Goal: Transaction & Acquisition: Purchase product/service

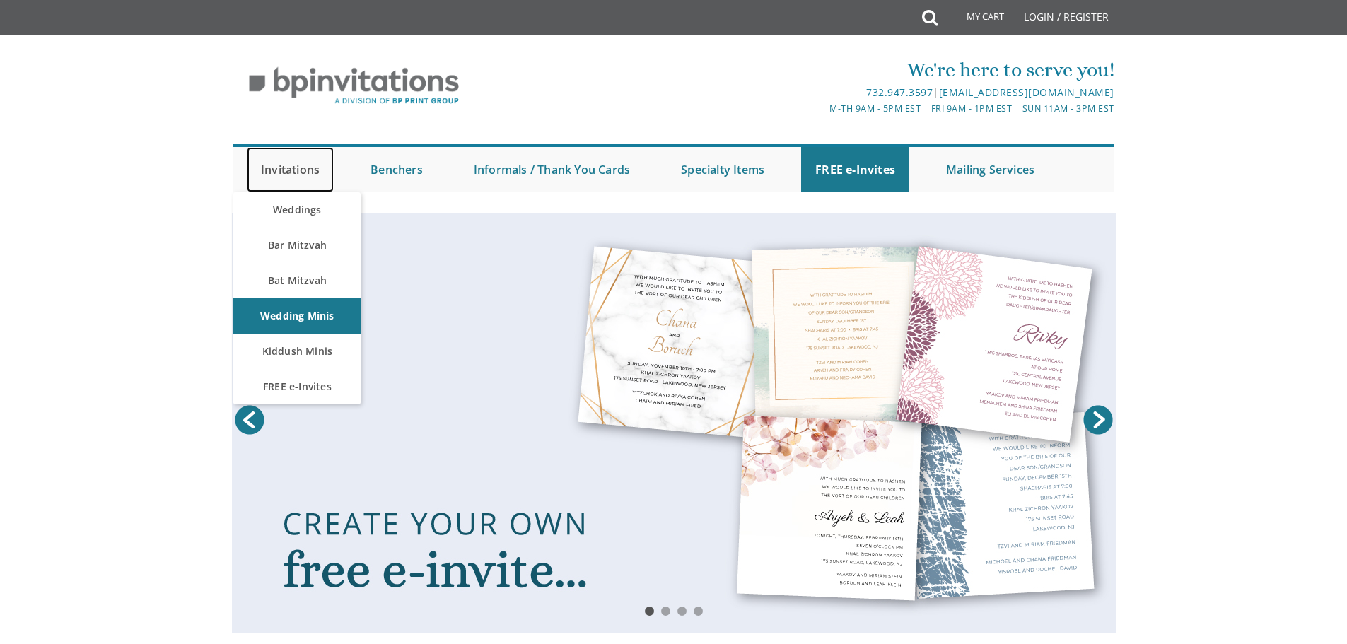
drag, startPoint x: 0, startPoint y: 0, endPoint x: 296, endPoint y: 171, distance: 341.6
click at [296, 171] on link "Invitations" at bounding box center [290, 169] width 87 height 45
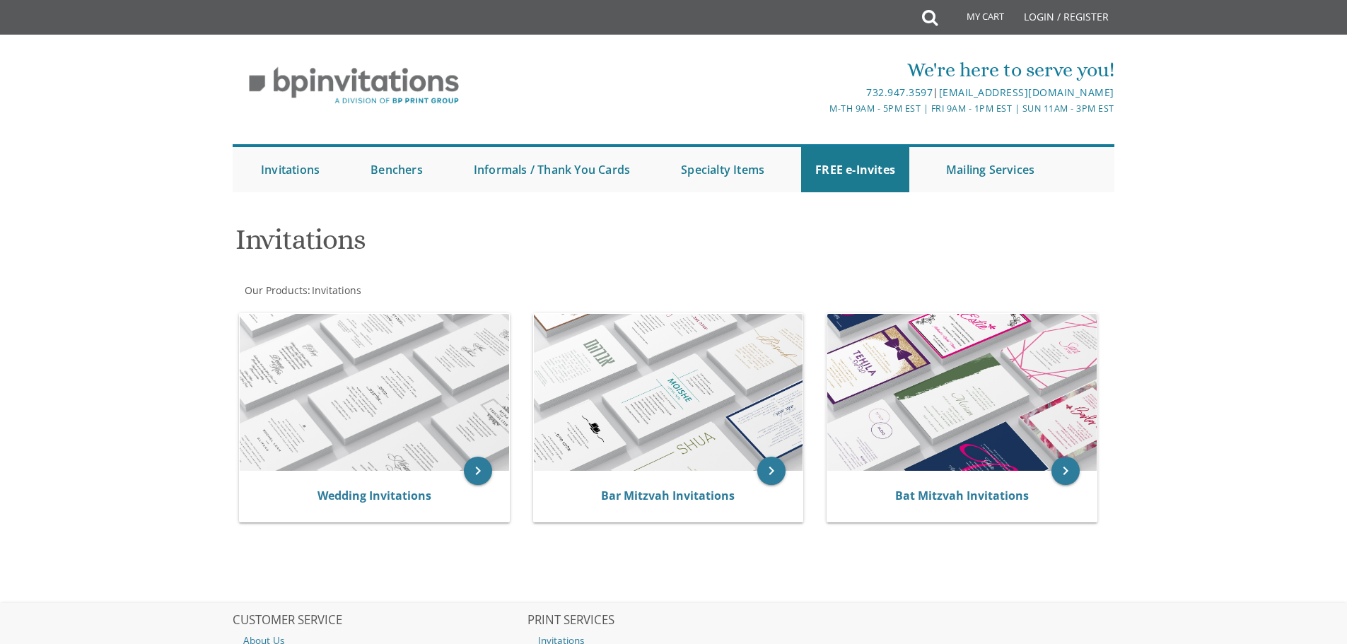
drag, startPoint x: 293, startPoint y: 274, endPoint x: 298, endPoint y: 247, distance: 27.2
click at [294, 274] on body "My Cart Total: View Cart Item(s) Submit My Cart Total: View Cart Item(s) Login …" at bounding box center [673, 411] width 1347 height 822
click at [291, 172] on link "Invitations" at bounding box center [290, 169] width 87 height 45
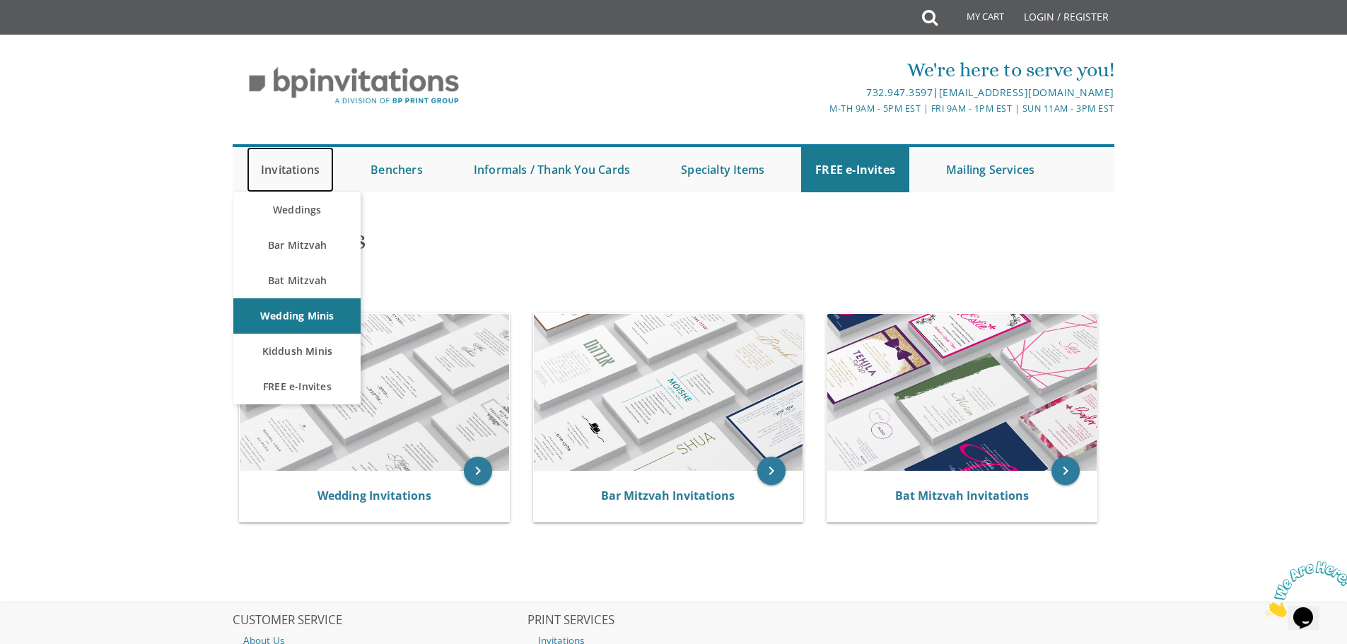
click at [304, 169] on link "Invitations" at bounding box center [290, 169] width 87 height 45
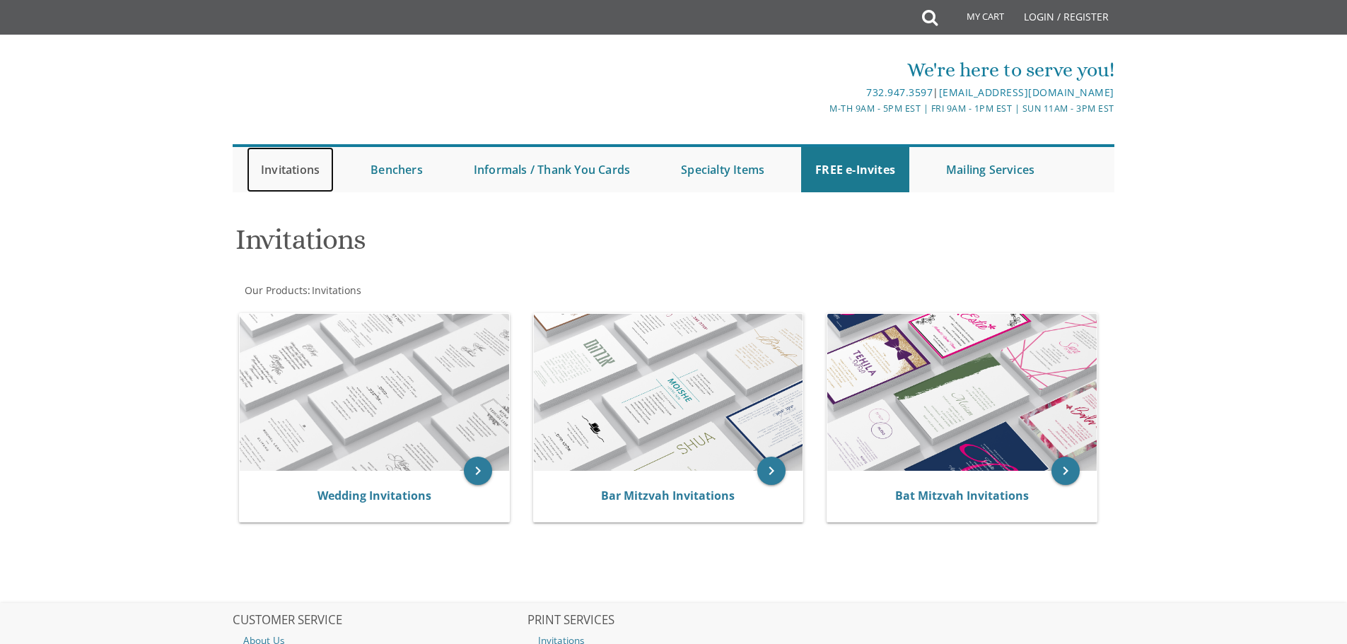
click at [312, 170] on link "Invitations" at bounding box center [290, 169] width 87 height 45
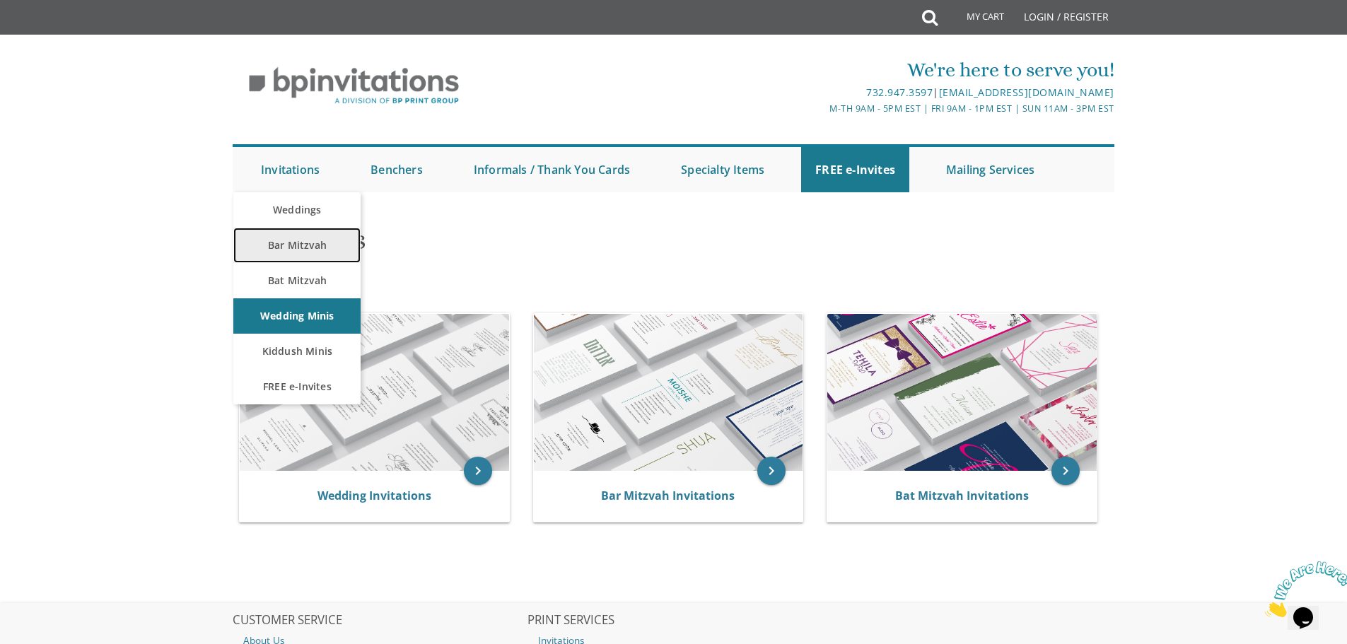
click at [296, 245] on link "Bar Mitzvah" at bounding box center [296, 245] width 127 height 35
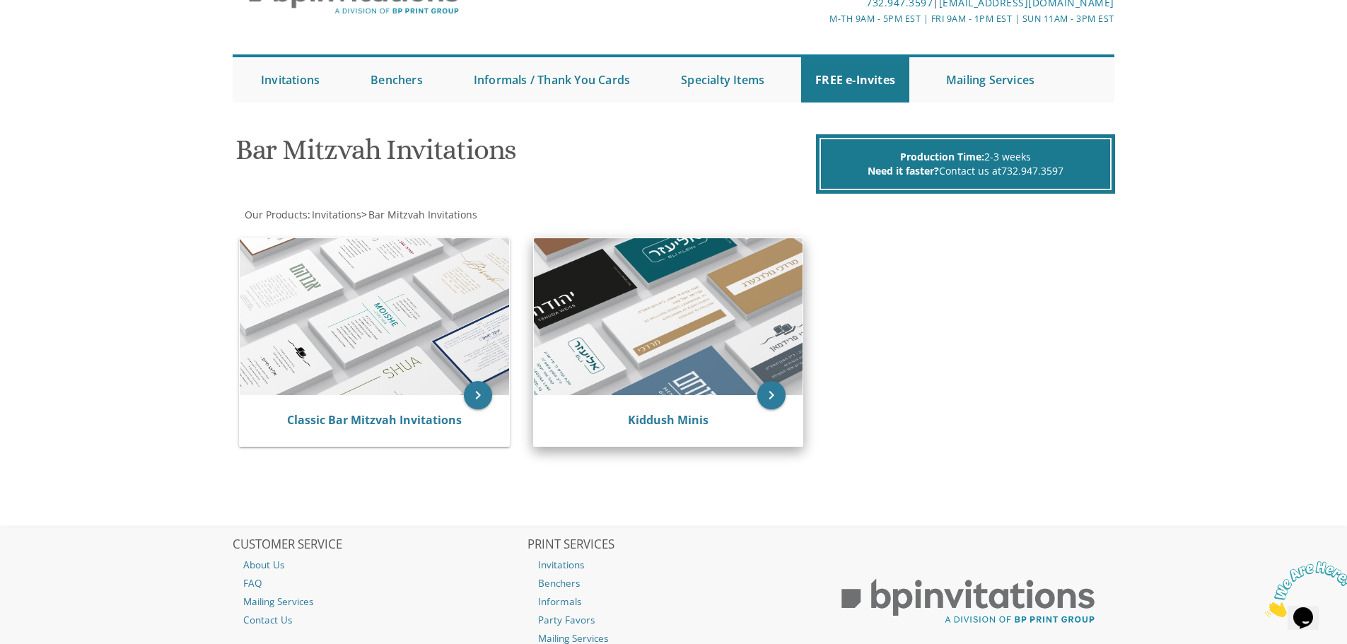
scroll to position [192, 0]
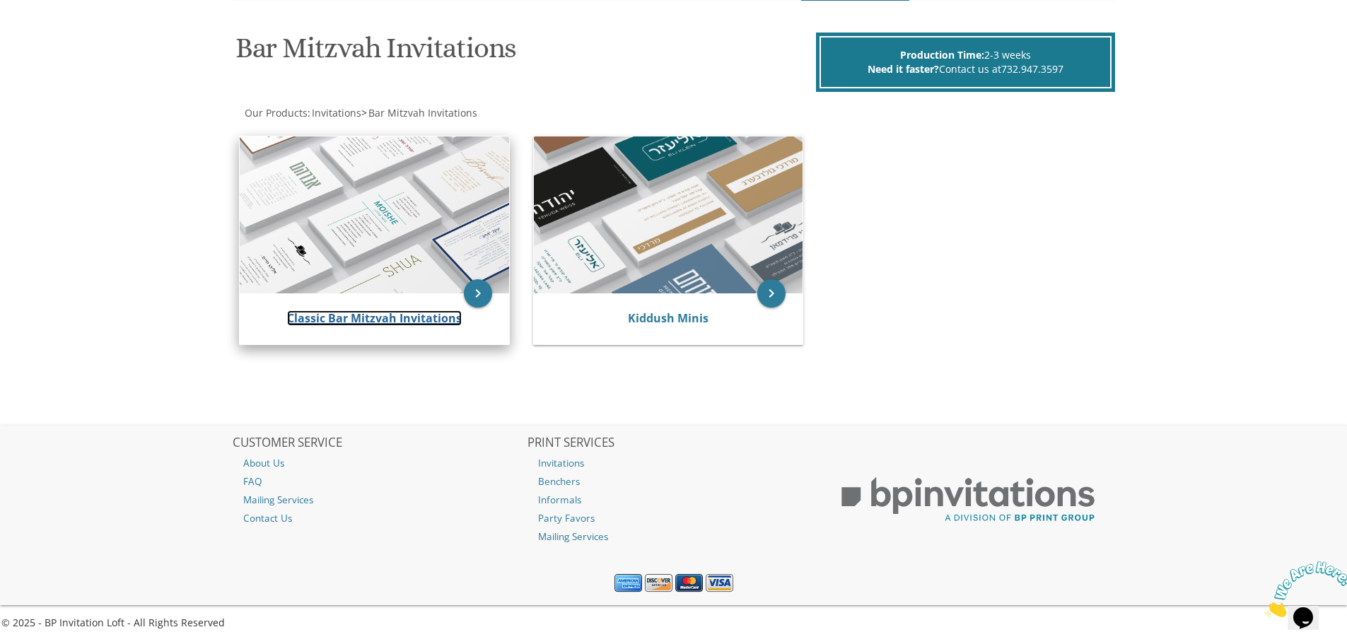
click at [375, 318] on link "Classic Bar Mitzvah Invitations" at bounding box center [374, 318] width 175 height 16
click at [473, 295] on icon "keyboard_arrow_right" at bounding box center [478, 293] width 28 height 28
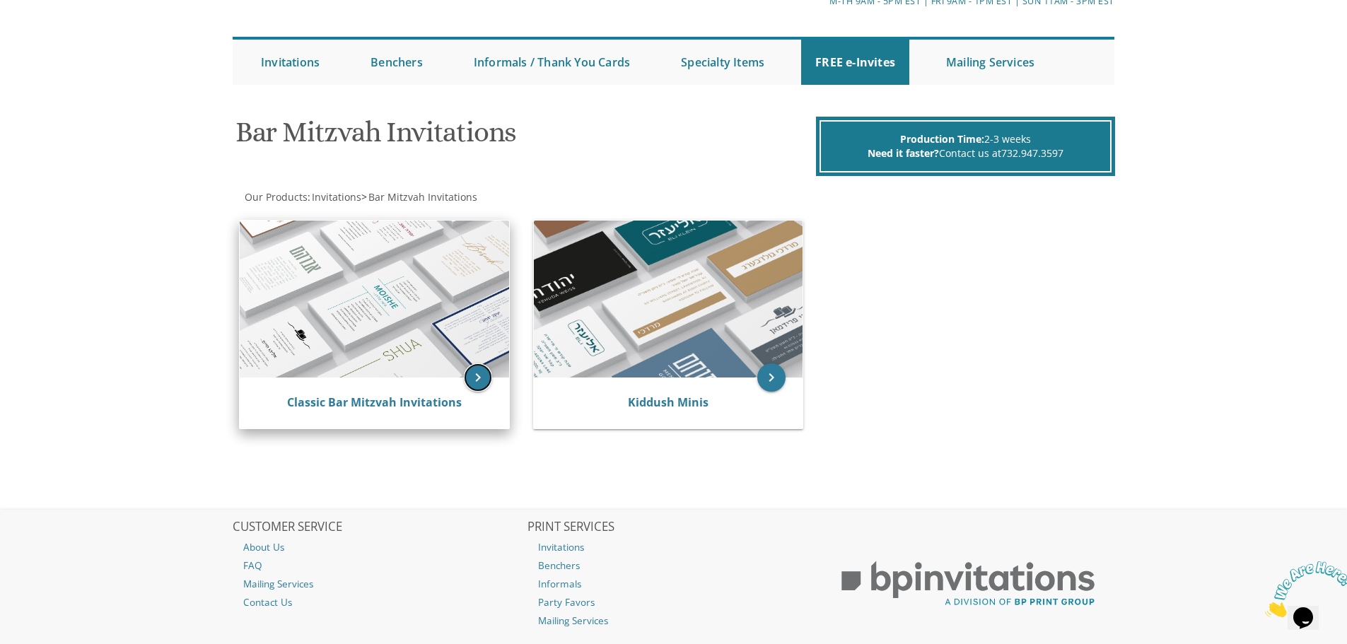
scroll to position [74, 0]
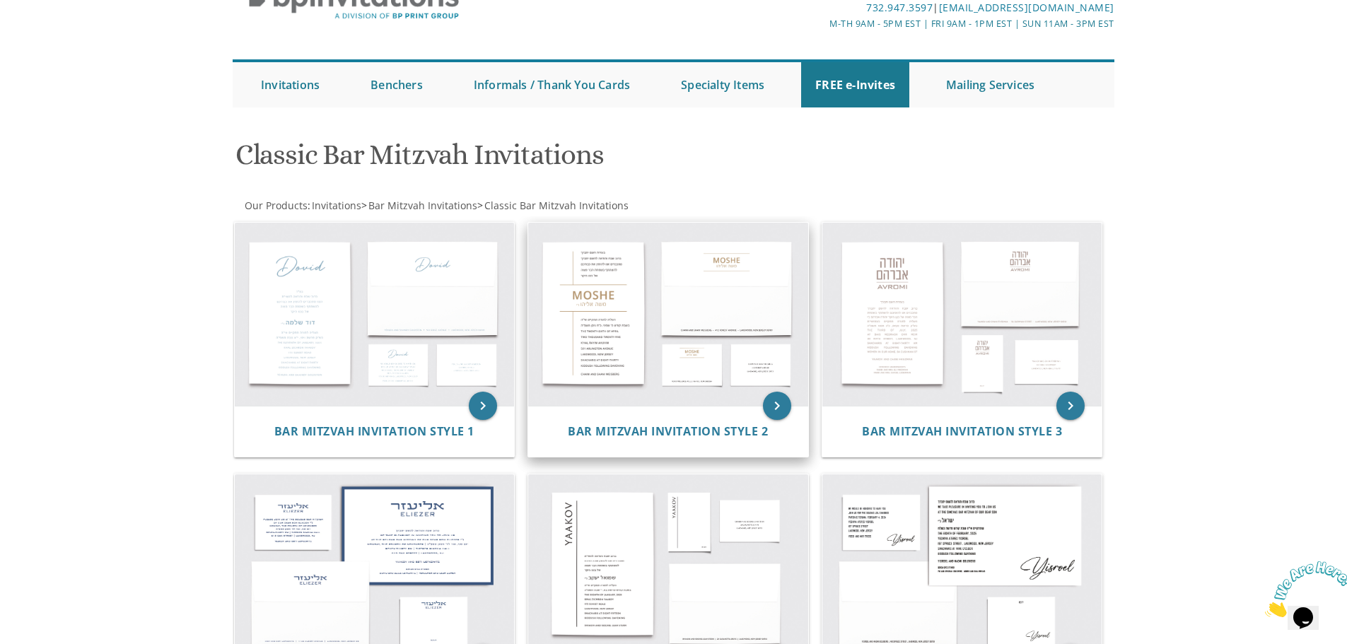
scroll to position [118, 0]
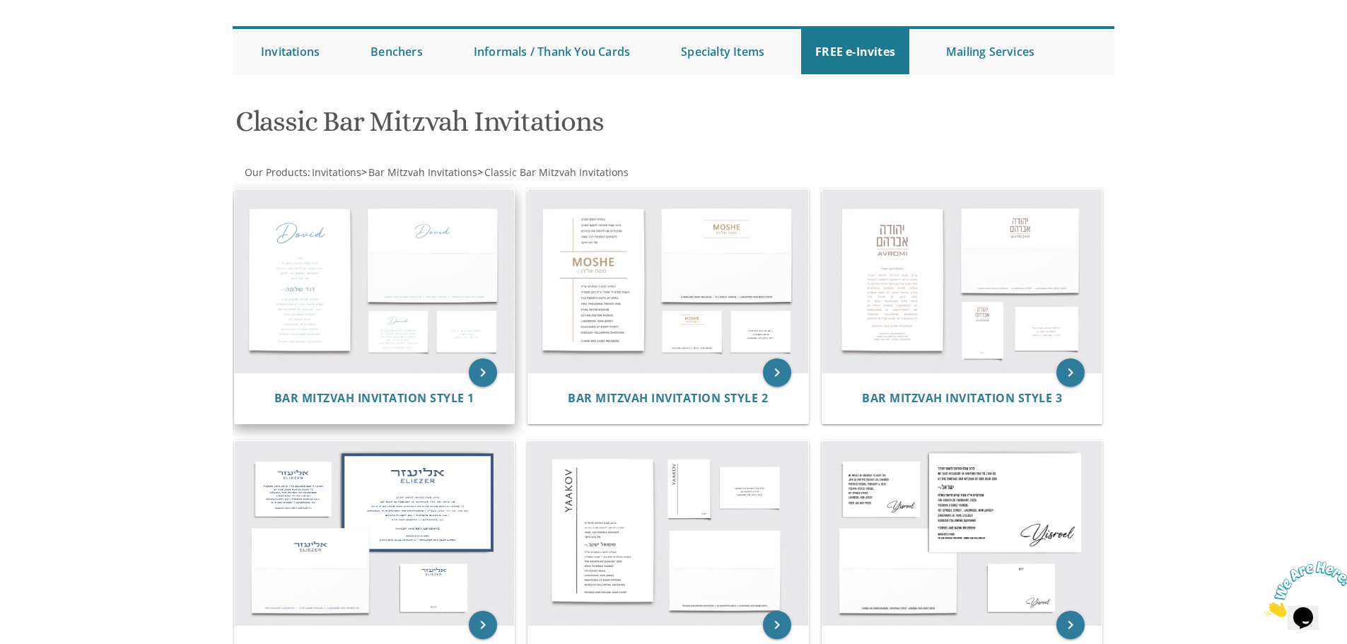
click at [328, 286] on img at bounding box center [375, 282] width 280 height 184
click at [322, 314] on img at bounding box center [375, 282] width 280 height 184
click at [486, 371] on icon "keyboard_arrow_right" at bounding box center [483, 373] width 28 height 28
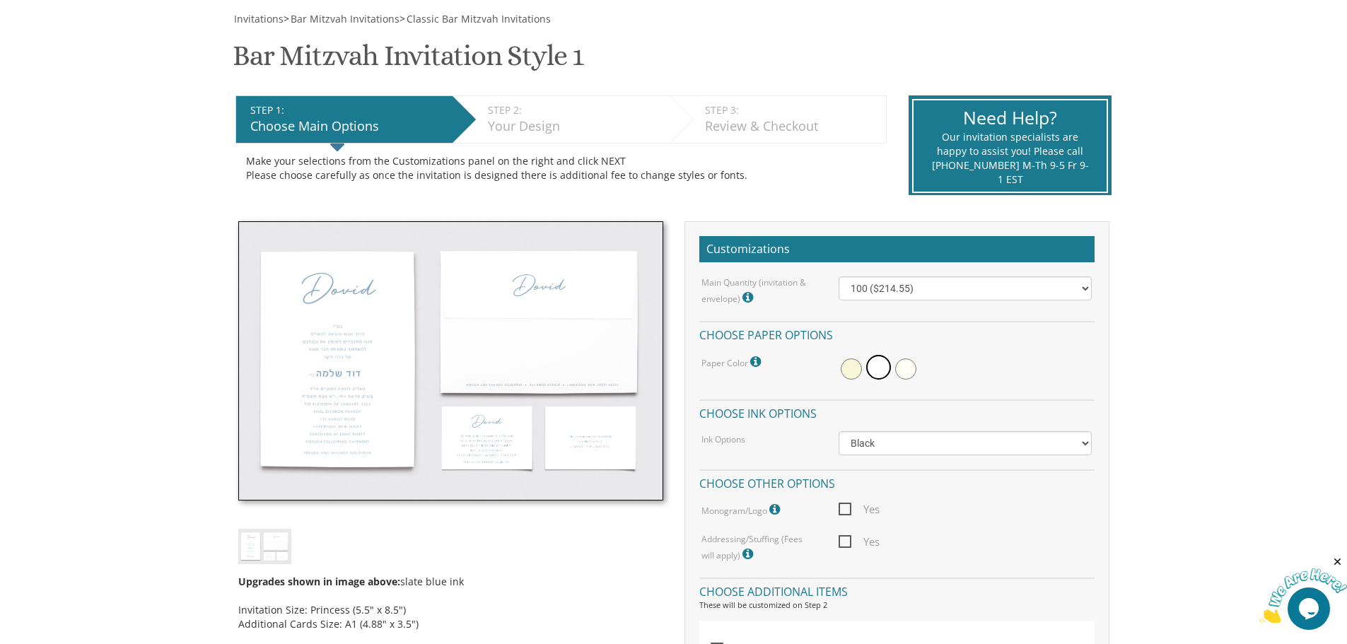
scroll to position [354, 0]
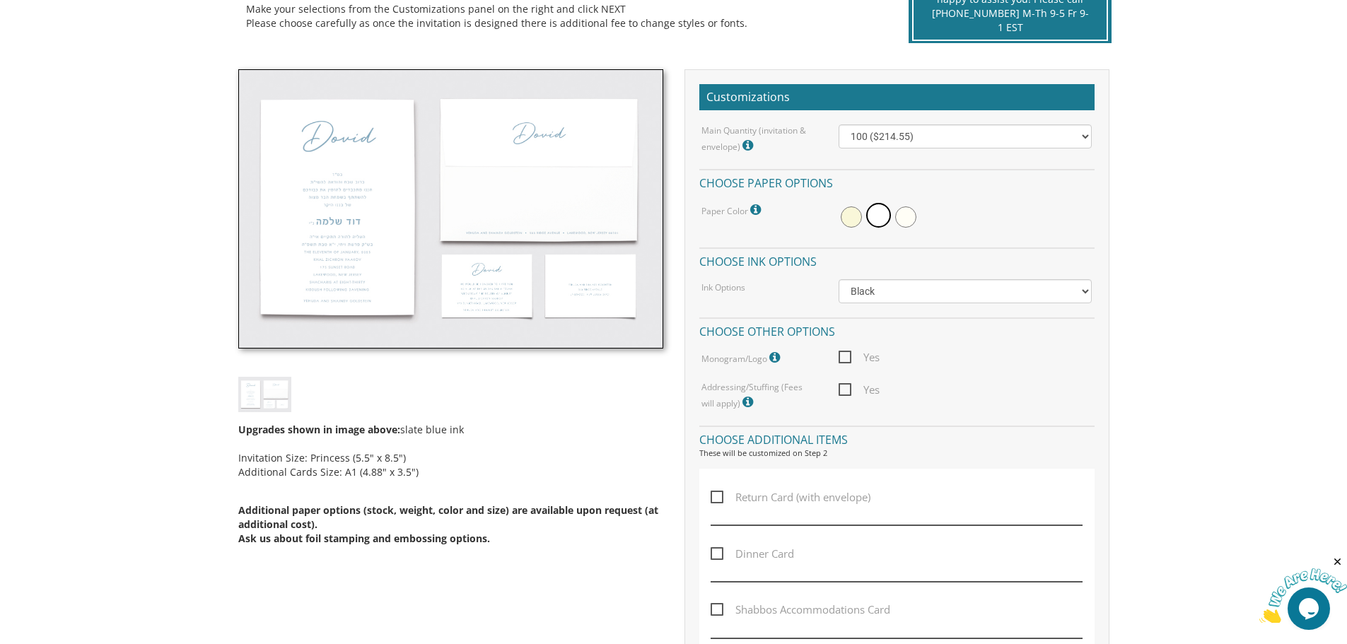
click at [352, 238] on img at bounding box center [450, 209] width 425 height 280
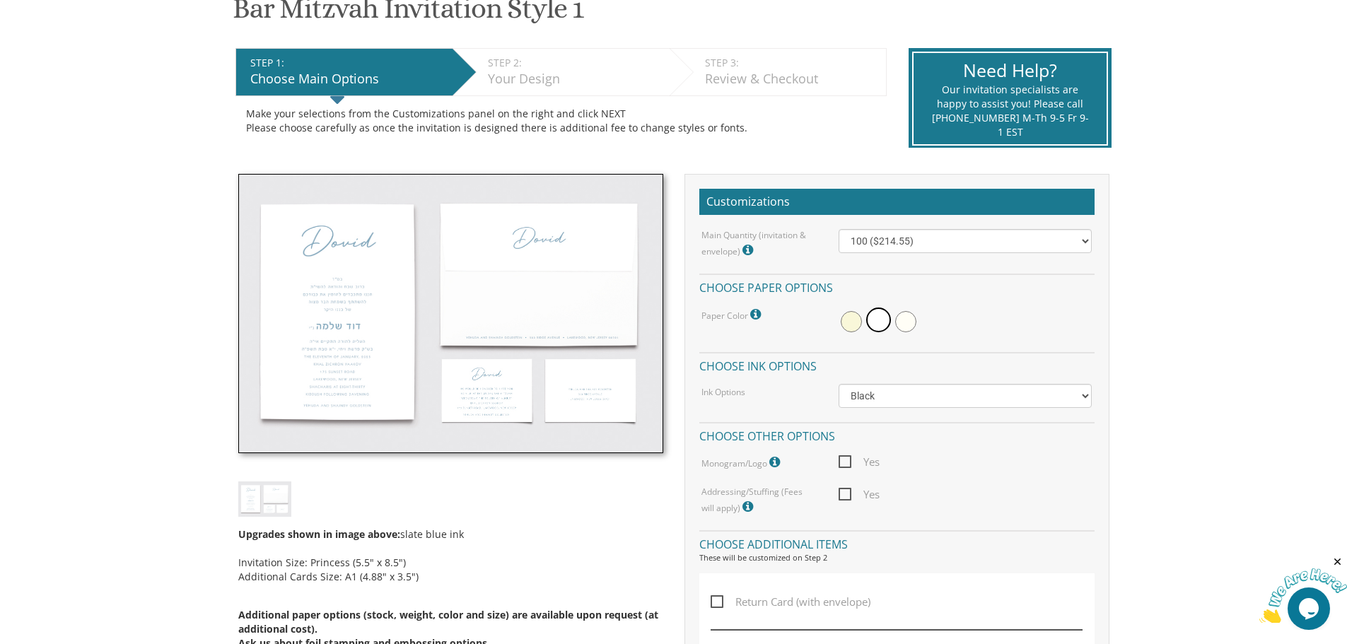
scroll to position [118, 0]
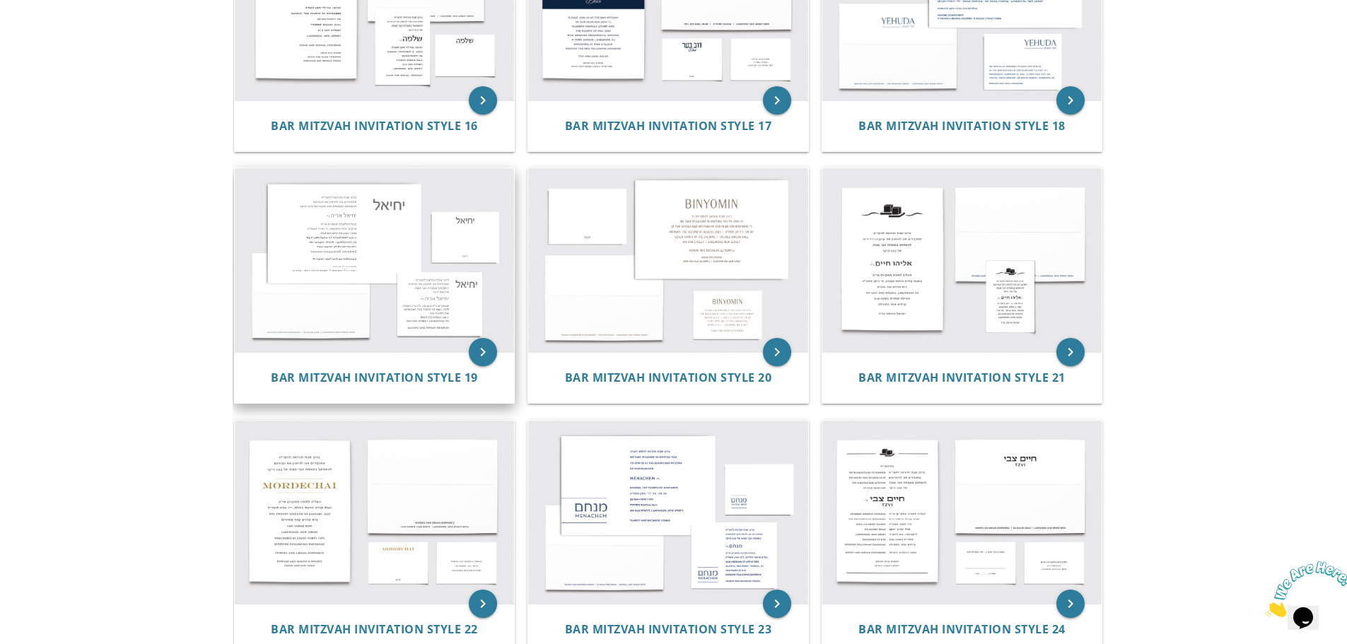
scroll to position [1768, 0]
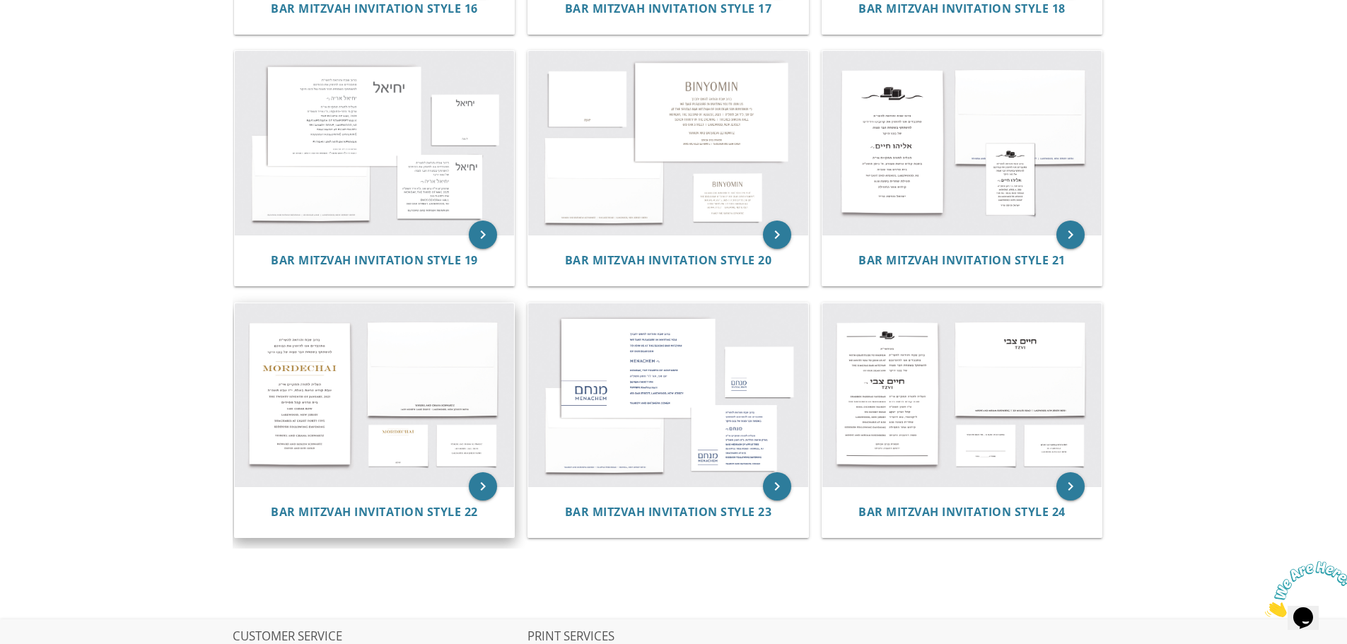
click at [313, 414] on img at bounding box center [375, 395] width 280 height 184
click at [482, 484] on icon "keyboard_arrow_right" at bounding box center [483, 486] width 28 height 28
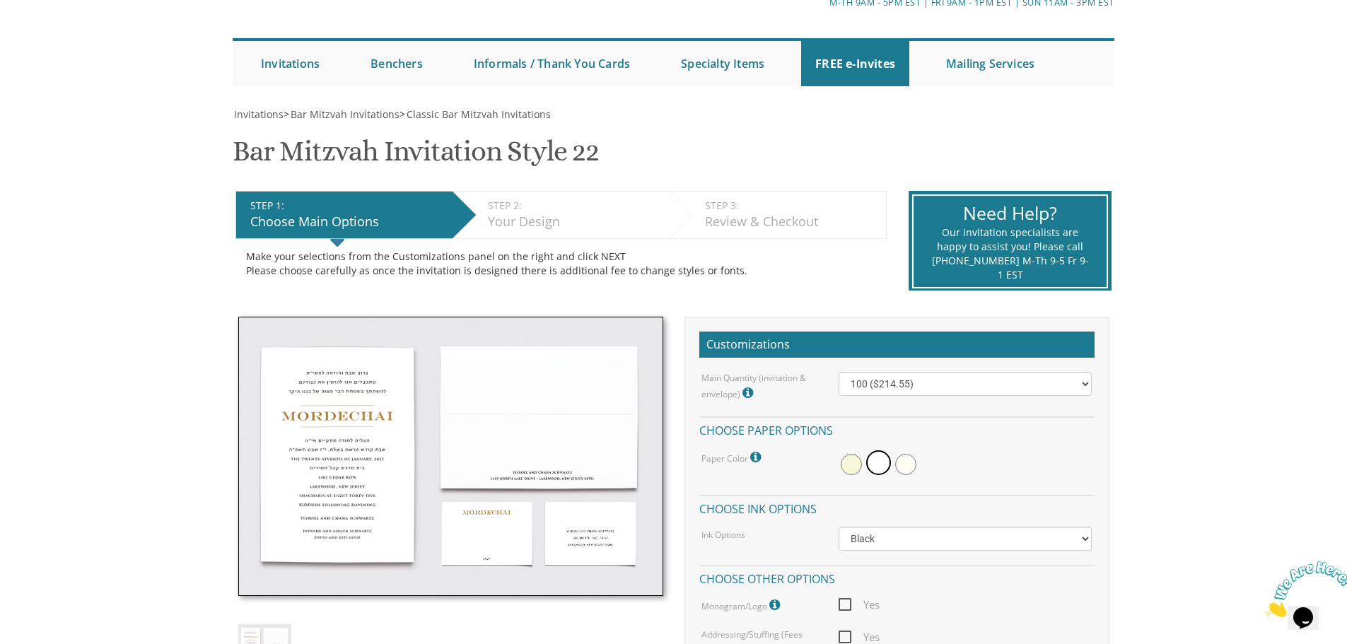
scroll to position [236, 0]
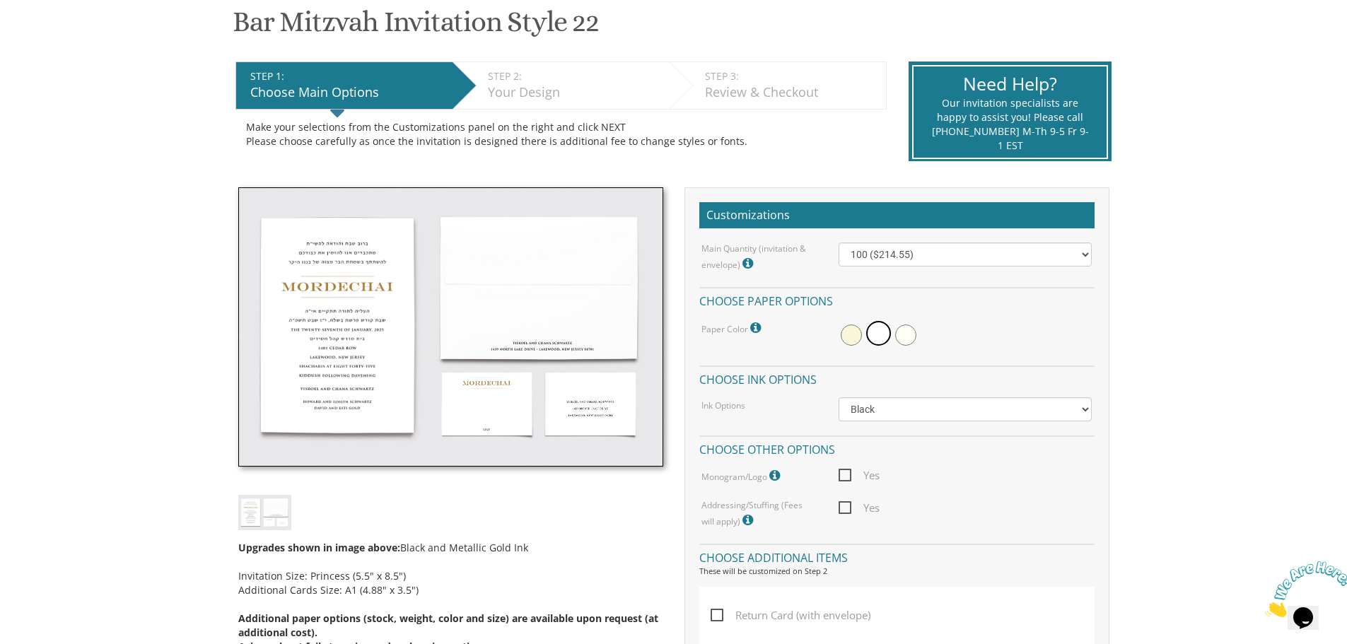
click at [280, 511] on img at bounding box center [264, 512] width 53 height 35
click at [332, 463] on img at bounding box center [450, 327] width 425 height 280
